Goal: Task Accomplishment & Management: Use online tool/utility

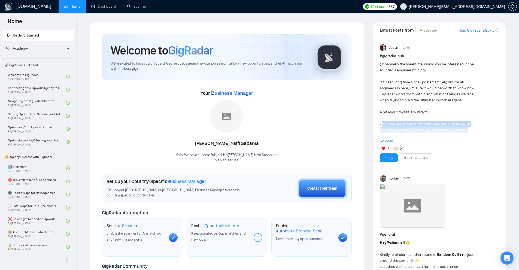
drag, startPoint x: 422, startPoint y: 124, endPoint x: 479, endPoint y: 131, distance: 56.9
click at [479, 131] on div "@channel in the meantime, would you be interested in the founder’s engineering …" at bounding box center [439, 102] width 119 height 82
click at [469, 130] on div "@channel in the meantime, would you be interested in the founder’s engineering …" at bounding box center [428, 139] width 96 height 156
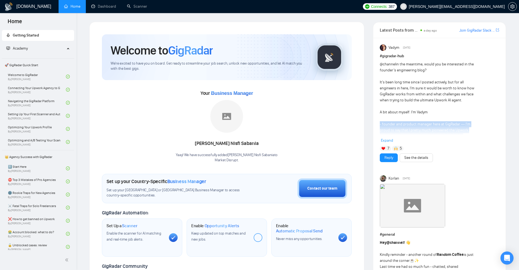
click at [469, 130] on div "@channel in the meantime, would you be interested in the founder’s engineering …" at bounding box center [428, 139] width 96 height 156
click at [390, 138] on div "@channel in the meantime, would you be interested in the founder’s engineering …" at bounding box center [439, 102] width 119 height 82
click at [387, 141] on span "Expand" at bounding box center [387, 140] width 12 height 5
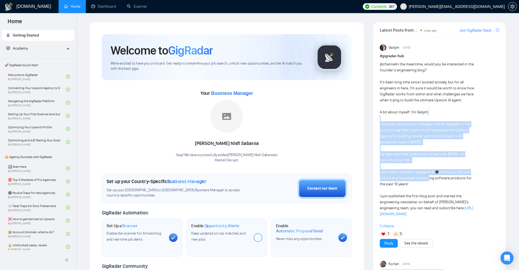
drag, startPoint x: 386, startPoint y: 117, endPoint x: 427, endPoint y: 179, distance: 74.3
click at [427, 179] on div "@channel in the meantime, would you be interested in the founder’s engineering …" at bounding box center [428, 139] width 96 height 156
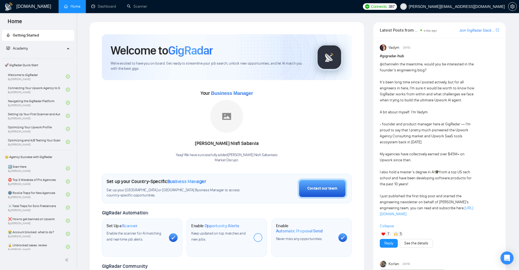
click at [430, 180] on div "@channel in the meantime, would you be interested in the founder’s engineering …" at bounding box center [428, 139] width 96 height 156
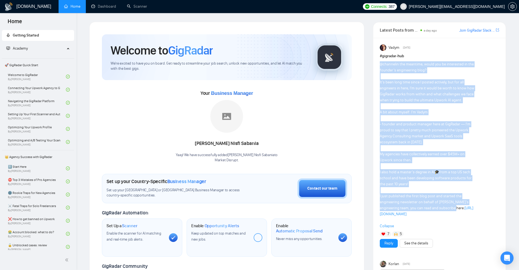
drag, startPoint x: 449, startPoint y: 208, endPoint x: 380, endPoint y: 67, distance: 157.1
click at [380, 67] on div "@channel in the meantime, would you be interested in the founder’s engineering …" at bounding box center [428, 139] width 96 height 156
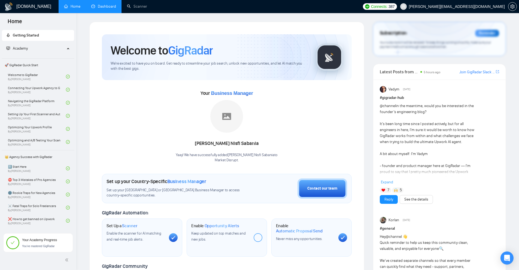
click at [93, 9] on link "Dashboard" at bounding box center [103, 6] width 25 height 5
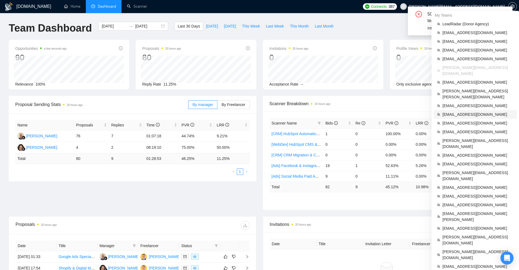
scroll to position [163, 0]
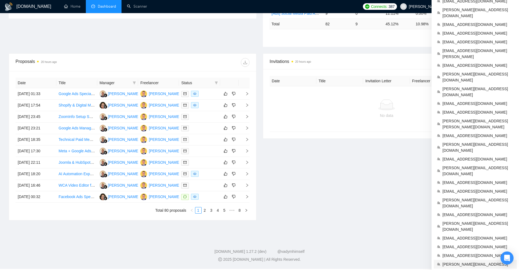
click at [472, 261] on span "manuel.constantin@datasap.ai" at bounding box center [478, 264] width 71 height 6
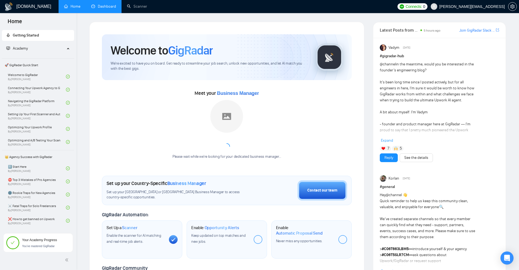
click at [91, 6] on link "Dashboard" at bounding box center [103, 6] width 25 height 5
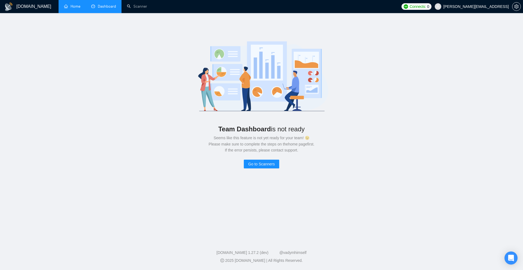
click at [76, 8] on link "Home" at bounding box center [72, 6] width 16 height 5
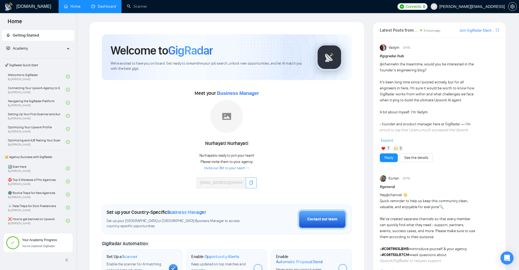
click at [249, 182] on button "button" at bounding box center [251, 182] width 11 height 11
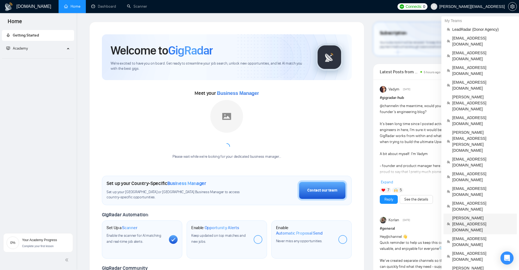
scroll to position [109, 0]
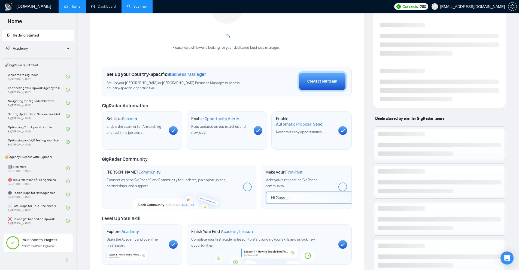
click at [135, 4] on link "Scanner" at bounding box center [137, 6] width 20 height 5
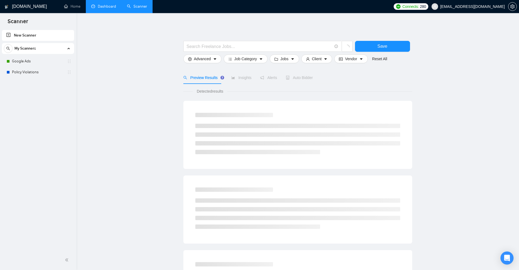
click at [103, 9] on link "Dashboard" at bounding box center [103, 6] width 25 height 5
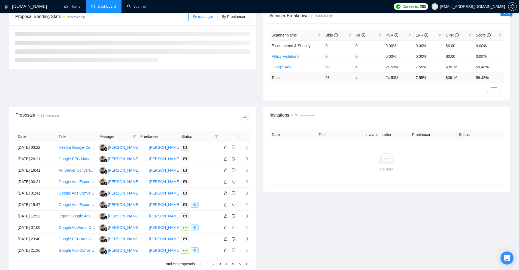
scroll to position [129, 0]
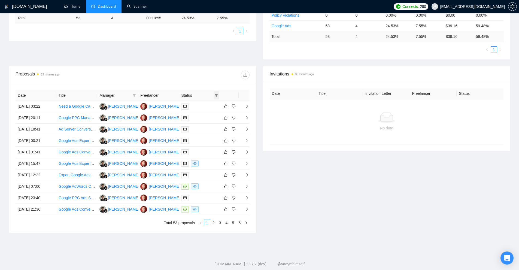
click at [217, 95] on icon "filter" at bounding box center [216, 95] width 3 height 3
click at [209, 107] on span "Chat" at bounding box center [202, 106] width 26 height 6
checkbox input "true"
click at [214, 125] on span "OK" at bounding box center [211, 125] width 5 height 6
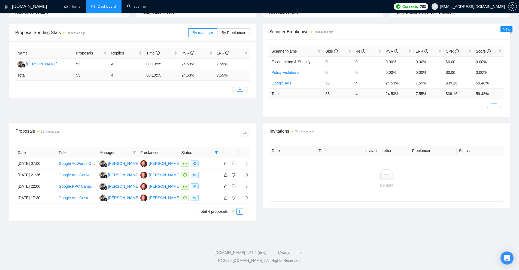
scroll to position [72, 0]
click at [211, 186] on div at bounding box center [199, 186] width 37 height 6
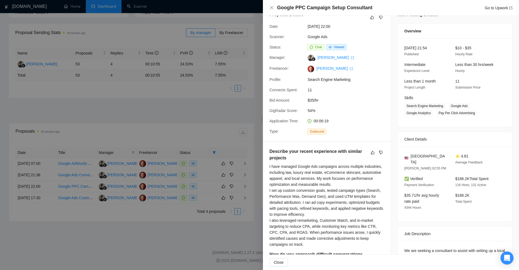
scroll to position [0, 0]
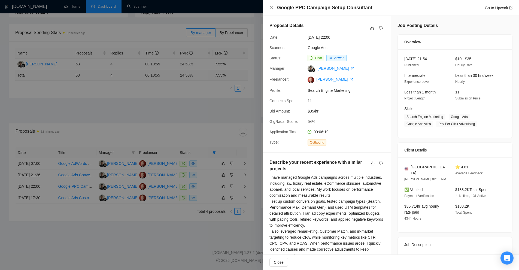
drag, startPoint x: 212, startPoint y: 51, endPoint x: 287, endPoint y: 24, distance: 79.5
click at [213, 51] on div at bounding box center [259, 135] width 519 height 270
